Goal: Use online tool/utility: Use online tool/utility

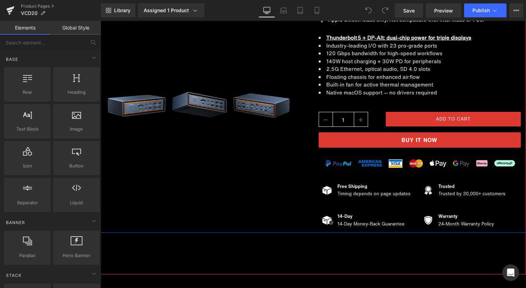
scroll to position [203, 0]
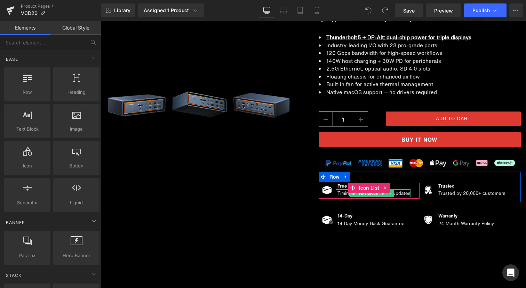
click at [377, 194] on span "Text Block" at bounding box center [368, 193] width 23 height 8
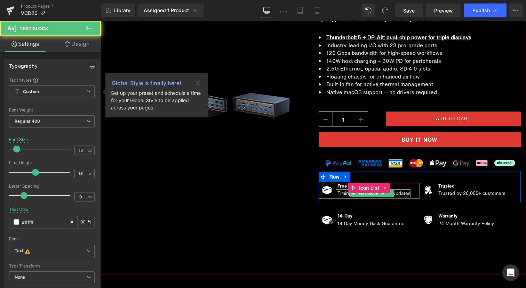
click at [402, 193] on p "Timing depends on page updates" at bounding box center [374, 193] width 73 height 7
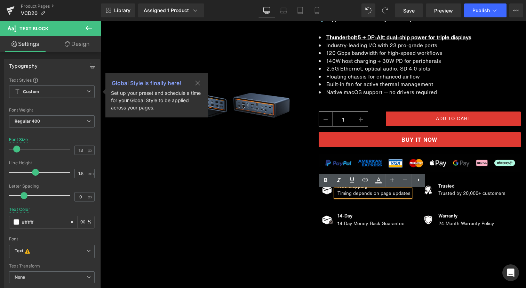
click at [402, 193] on p "Timing depends on page updates" at bounding box center [374, 193] width 73 height 7
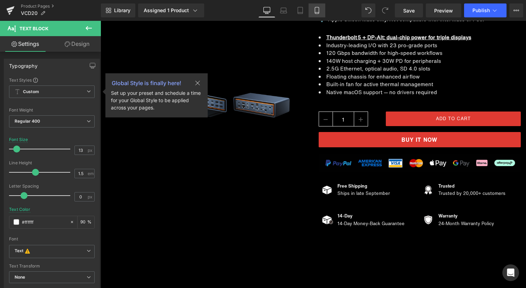
click at [319, 10] on icon at bounding box center [317, 10] width 4 height 7
type input "12"
type input "#575757"
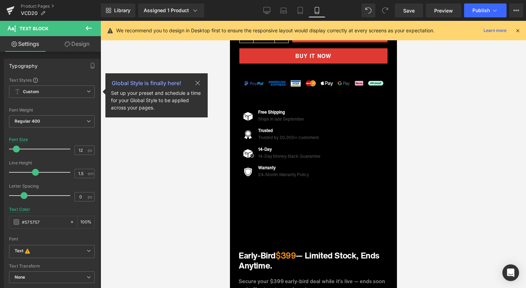
scroll to position [512, 0]
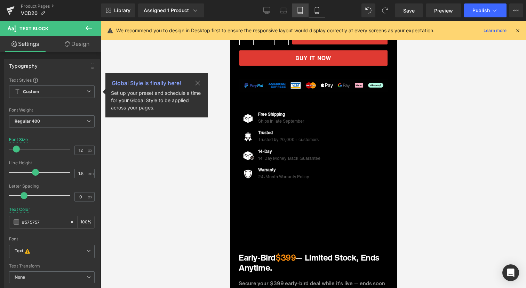
click at [299, 9] on icon at bounding box center [300, 10] width 7 height 7
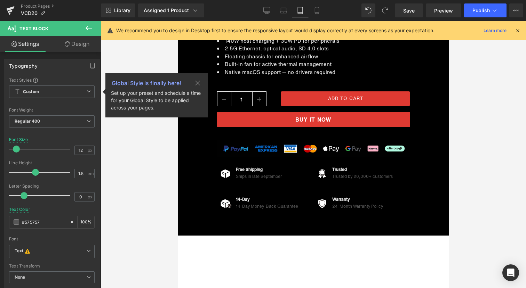
type input "100"
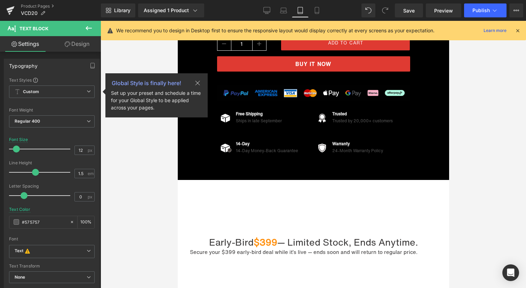
scroll to position [583, 0]
click at [286, 10] on icon at bounding box center [283, 10] width 7 height 7
type input "13"
type input "100"
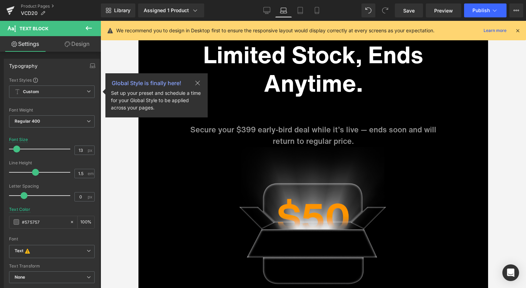
scroll to position [346, 0]
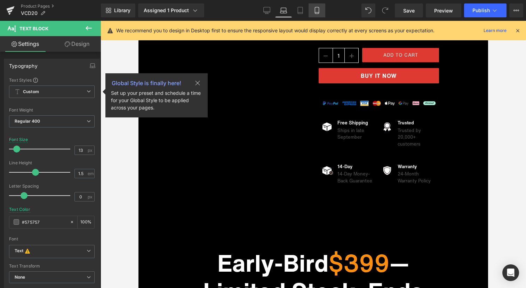
click at [321, 13] on link "Mobile" at bounding box center [317, 10] width 17 height 14
type input "12"
type input "100"
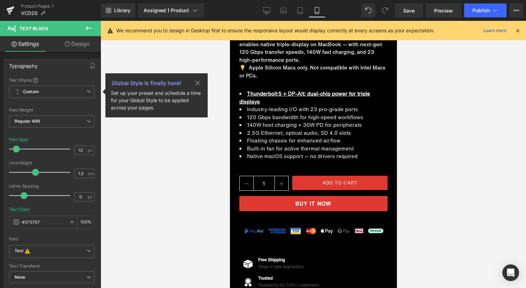
scroll to position [365, 0]
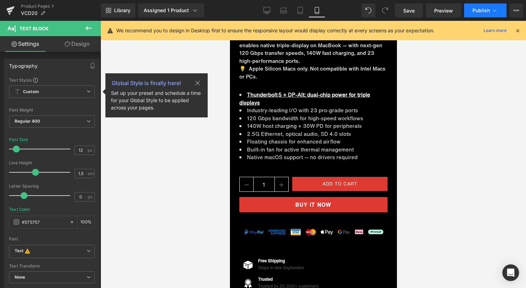
click at [487, 13] on span "Publish" at bounding box center [481, 11] width 17 height 6
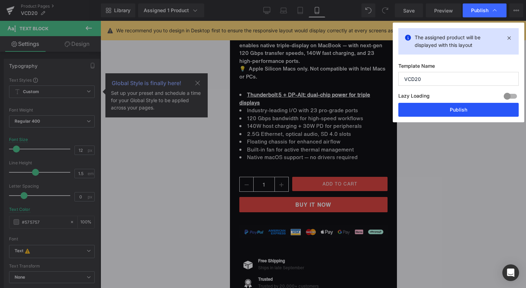
click at [0, 0] on button "Publish" at bounding box center [0, 0] width 0 height 0
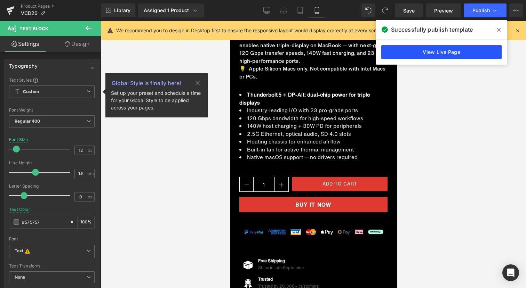
click at [0, 0] on link "View Live Page" at bounding box center [0, 0] width 0 height 0
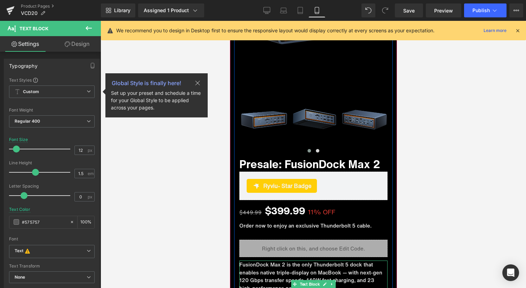
scroll to position [0, 0]
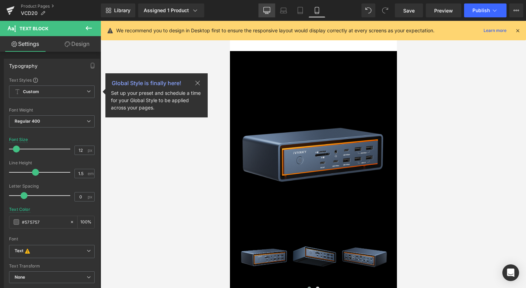
click at [264, 10] on icon at bounding box center [266, 10] width 7 height 7
type input "13"
type input "#ffffff"
type input "90"
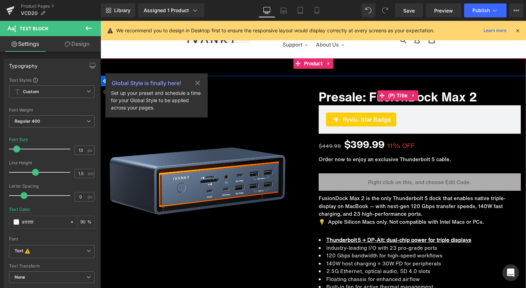
click at [362, 99] on span "Presale: FusionDock Max 2" at bounding box center [398, 95] width 159 height 19
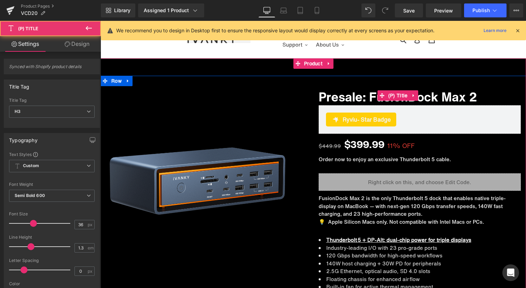
click at [362, 99] on span "Presale: FusionDock Max 2" at bounding box center [398, 95] width 159 height 19
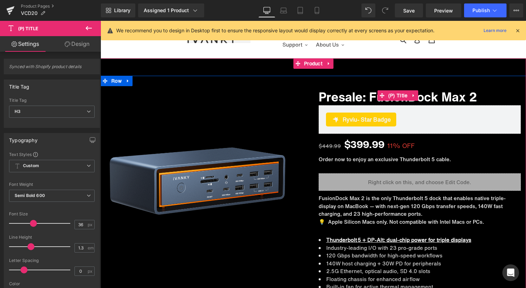
click at [360, 98] on span "Presale: FusionDock Max 2" at bounding box center [398, 95] width 159 height 19
click at [388, 97] on span "(P) Title" at bounding box center [398, 95] width 23 height 10
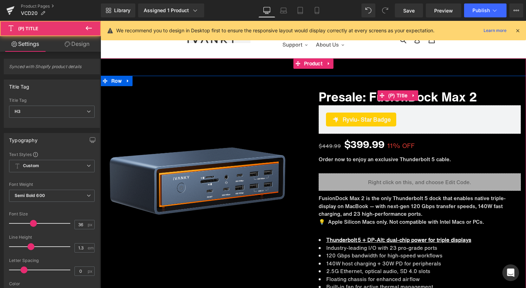
click at [453, 98] on span "Presale: FusionDock Max 2" at bounding box center [398, 95] width 159 height 19
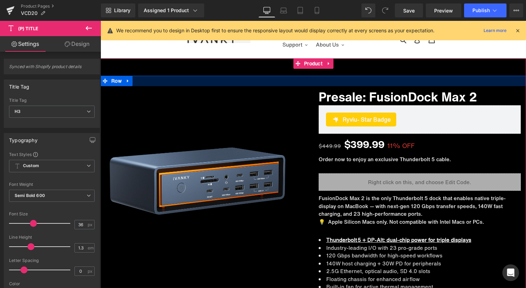
scroll to position [7, 0]
